Goal: Transaction & Acquisition: Download file/media

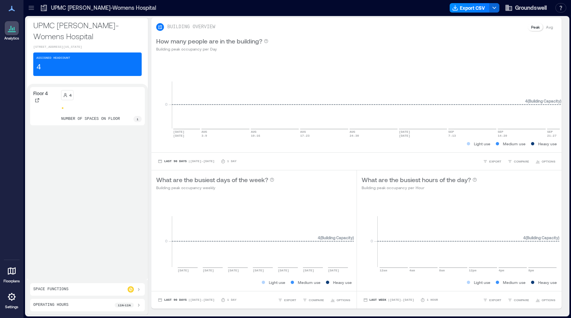
click at [30, 3] on div at bounding box center [31, 8] width 13 height 13
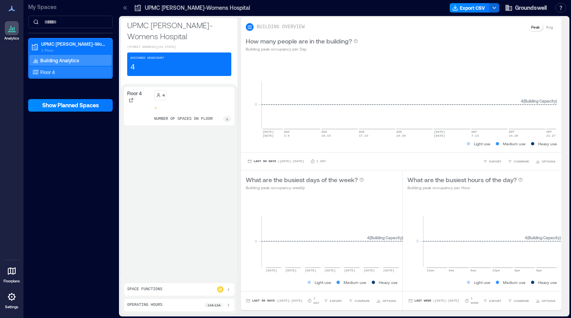
click at [50, 71] on p "Floor 4" at bounding box center [47, 72] width 14 height 6
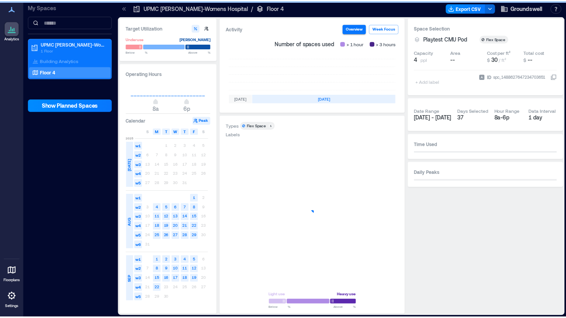
scroll to position [0, 255]
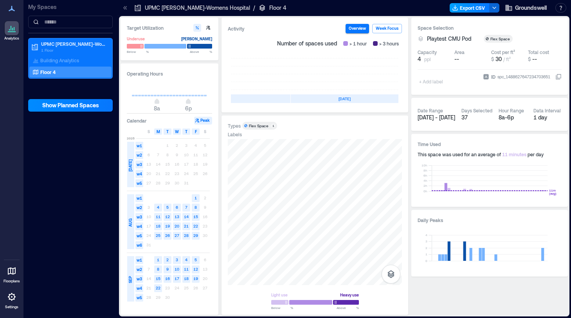
click at [481, 8] on button "Export CSV" at bounding box center [469, 7] width 40 height 9
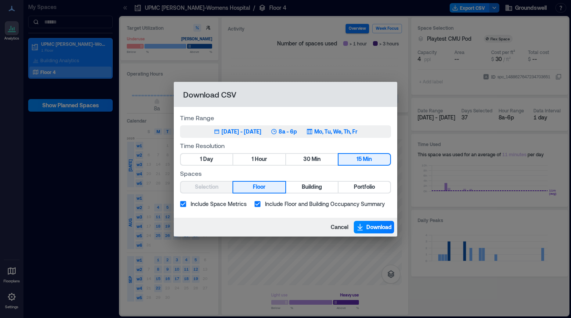
click at [261, 132] on div "[DATE] - [DATE]" at bounding box center [241, 131] width 40 height 8
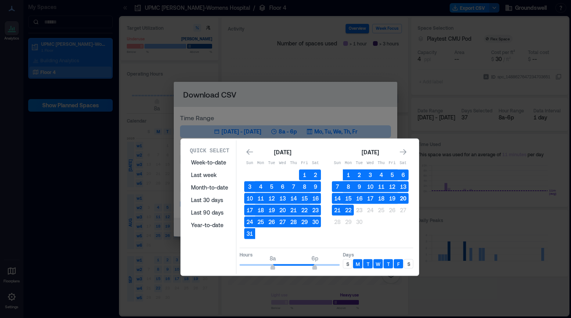
click at [400, 198] on button "20" at bounding box center [402, 198] width 11 height 11
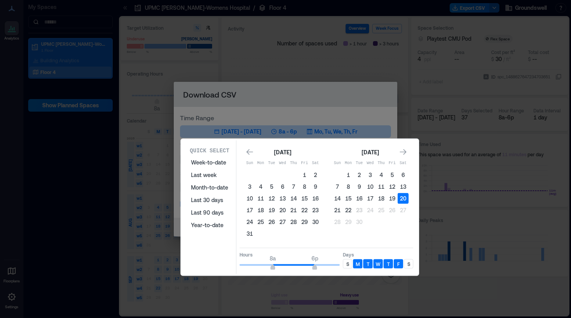
click at [408, 268] on div "S" at bounding box center [408, 263] width 9 height 9
click at [347, 262] on p "S" at bounding box center [347, 263] width 3 height 6
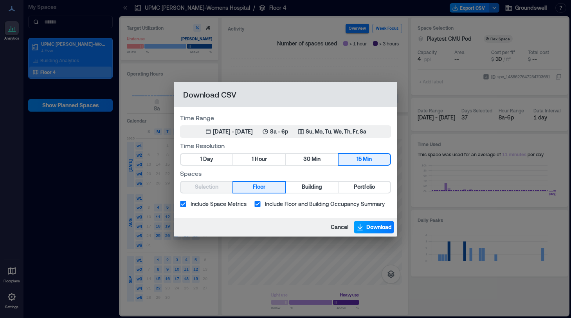
click at [371, 226] on span "Download" at bounding box center [378, 227] width 25 height 8
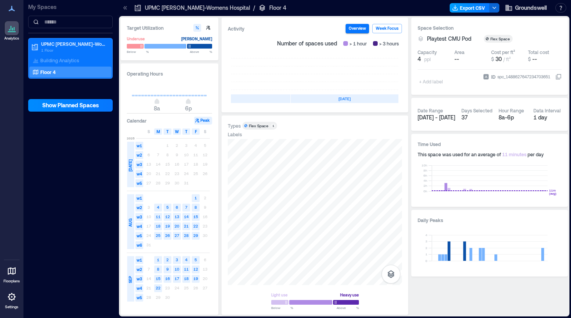
click at [470, 7] on button "Export CSV" at bounding box center [469, 7] width 40 height 9
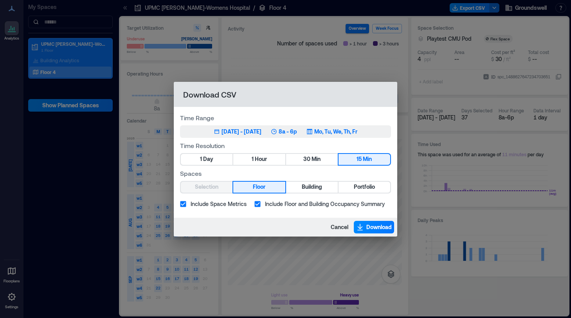
click at [239, 133] on div "[DATE] - [DATE]" at bounding box center [241, 131] width 40 height 8
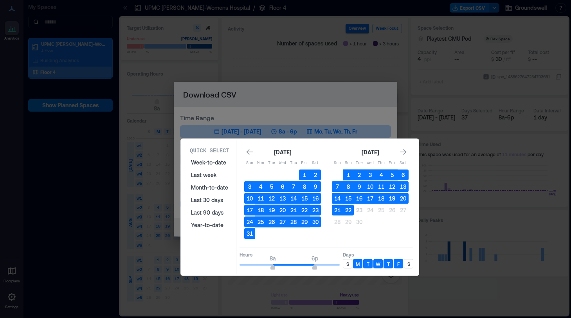
click at [388, 199] on button "19" at bounding box center [391, 198] width 11 height 11
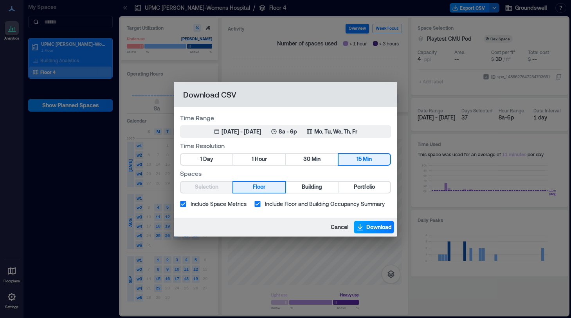
click at [374, 227] on span "Download" at bounding box center [378, 227] width 25 height 8
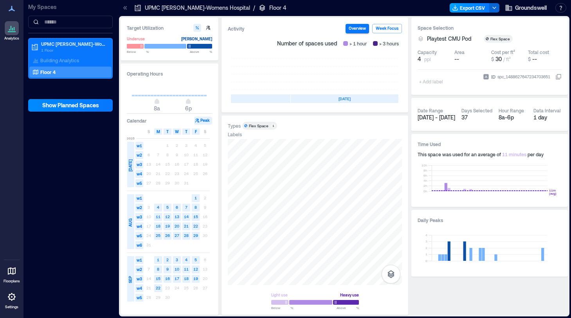
click at [458, 6] on button "Export CSV" at bounding box center [469, 7] width 40 height 9
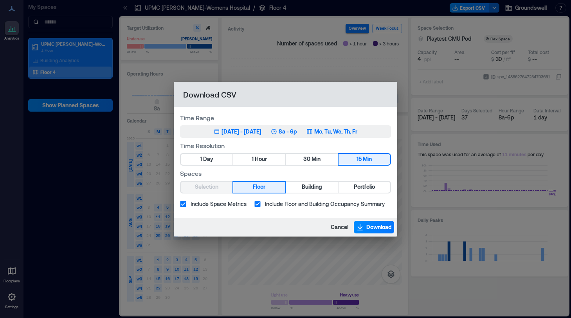
click at [336, 131] on p "Mo, Tu, We, Th, Fr" at bounding box center [335, 131] width 43 height 8
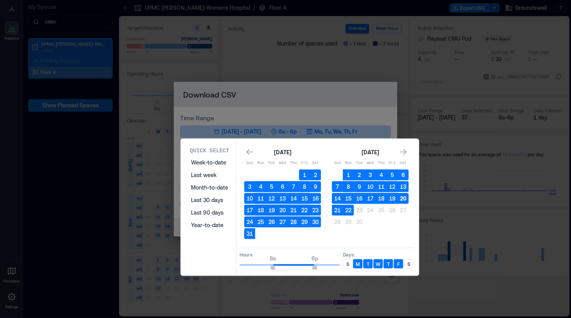
click at [405, 194] on button "20" at bounding box center [402, 198] width 11 height 11
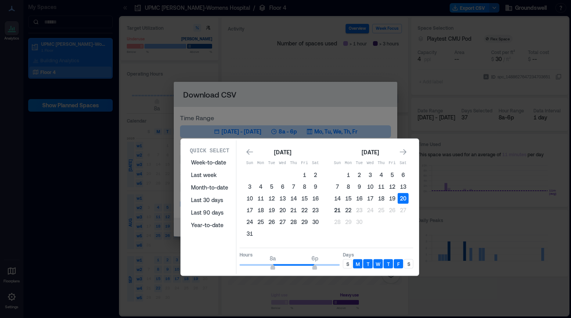
click at [332, 210] on button "21" at bounding box center [337, 210] width 11 height 11
drag, startPoint x: 314, startPoint y: 265, endPoint x: 324, endPoint y: 266, distance: 10.2
click at [324, 266] on span "8p" at bounding box center [322, 267] width 5 height 3
click at [346, 262] on p "S" at bounding box center [347, 263] width 3 height 6
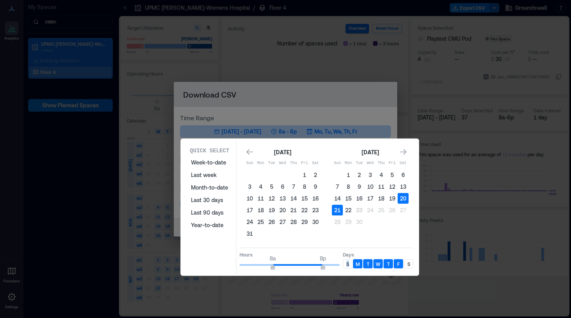
click at [347, 265] on p "S" at bounding box center [347, 263] width 3 height 6
click at [407, 265] on p "S" at bounding box center [408, 263] width 3 height 6
type input "**"
drag, startPoint x: 324, startPoint y: 267, endPoint x: 312, endPoint y: 267, distance: 11.7
click at [312, 267] on span "5p" at bounding box center [310, 267] width 5 height 3
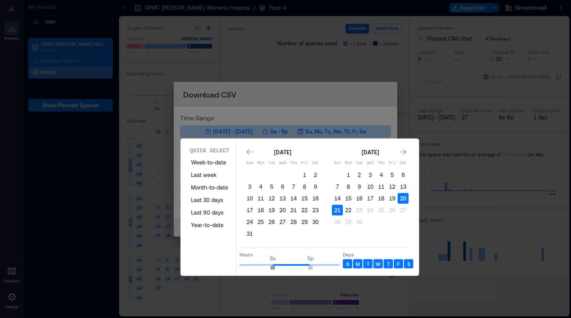
type input "*"
drag, startPoint x: 273, startPoint y: 266, endPoint x: 279, endPoint y: 266, distance: 5.5
click at [279, 266] on span "9a" at bounding box center [277, 267] width 5 height 3
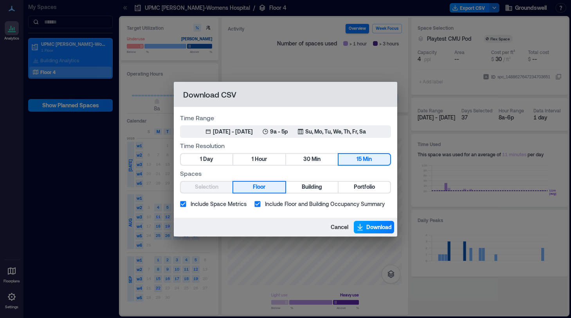
click at [379, 225] on span "Download" at bounding box center [378, 227] width 25 height 8
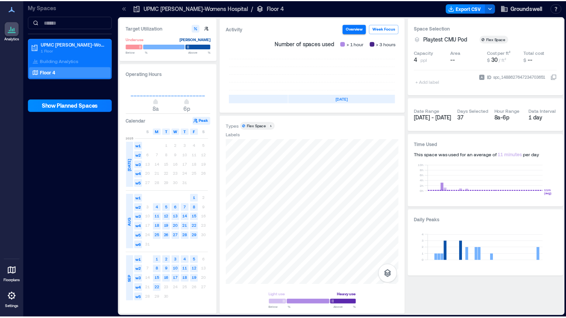
scroll to position [0, 259]
